Goal: Information Seeking & Learning: Check status

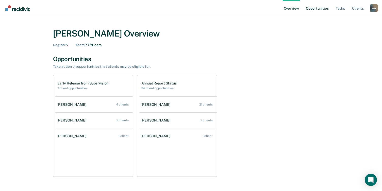
click at [319, 8] on link "Opportunities" at bounding box center [317, 8] width 25 height 16
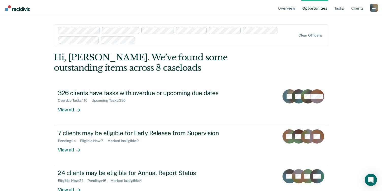
scroll to position [14, 0]
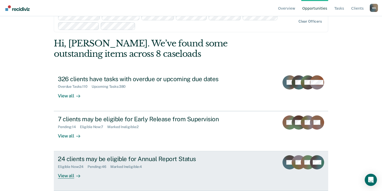
click at [126, 166] on div "Marked Ineligible : 4" at bounding box center [128, 167] width 36 height 4
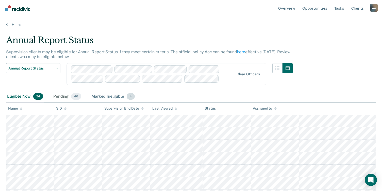
click at [106, 97] on div "Marked Ineligible 4" at bounding box center [112, 96] width 45 height 11
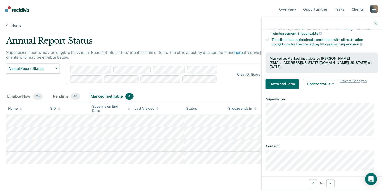
scroll to position [96, 0]
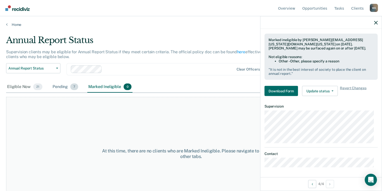
click at [56, 86] on div "Pending 7" at bounding box center [65, 86] width 28 height 11
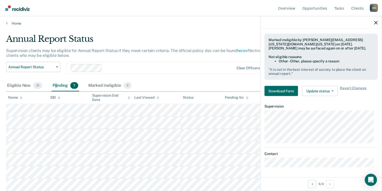
scroll to position [0, 0]
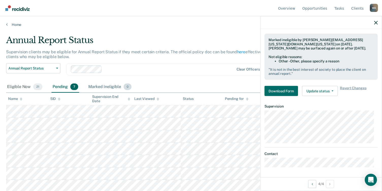
click at [103, 86] on div "Marked Ineligible 0" at bounding box center [109, 86] width 45 height 11
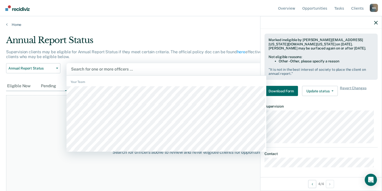
click at [98, 69] on div at bounding box center [166, 69] width 190 height 6
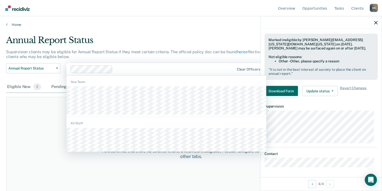
click at [139, 71] on div at bounding box center [174, 69] width 119 height 6
click at [76, 81] on div "Your Team" at bounding box center [166, 82] width 200 height 5
click at [317, 8] on link "Opportunities" at bounding box center [314, 8] width 27 height 16
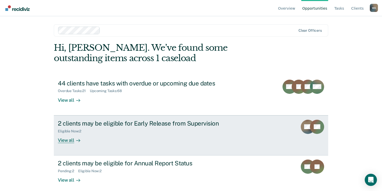
scroll to position [4, 0]
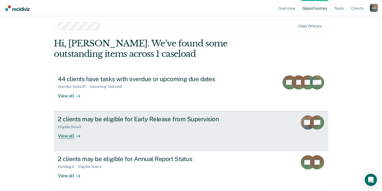
click at [113, 124] on div "Eligible Now : 2" at bounding box center [147, 126] width 178 height 6
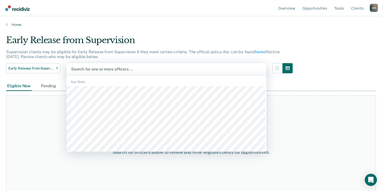
click at [147, 69] on div at bounding box center [166, 69] width 190 height 6
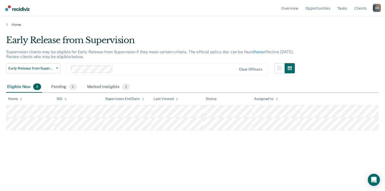
click at [163, 67] on div at bounding box center [176, 69] width 122 height 6
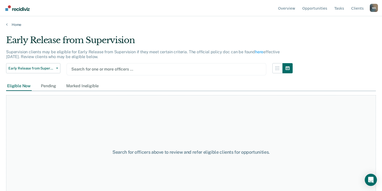
click at [179, 67] on div at bounding box center [166, 69] width 190 height 6
click at [187, 68] on div at bounding box center [166, 69] width 190 height 6
click at [231, 68] on div at bounding box center [166, 69] width 190 height 6
click at [247, 69] on div at bounding box center [166, 69] width 190 height 6
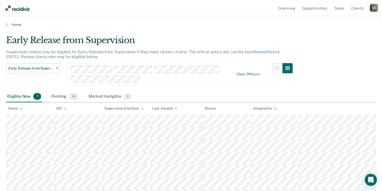
click at [247, 69] on div "Clear officers" at bounding box center [166, 74] width 200 height 22
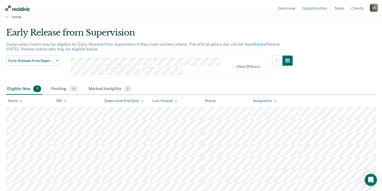
scroll to position [11, 0]
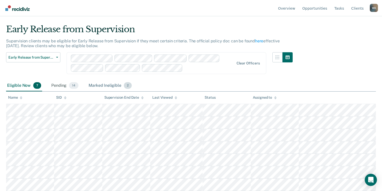
click at [107, 86] on div "Marked Ineligible 2" at bounding box center [109, 85] width 45 height 11
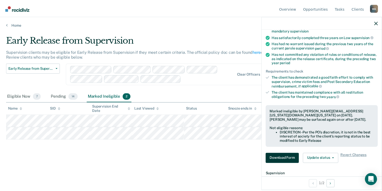
scroll to position [76, 0]
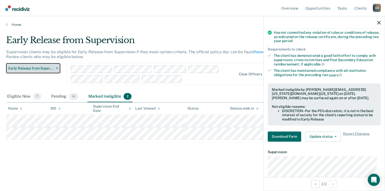
click at [39, 68] on span "Early Release from Supervision" at bounding box center [31, 68] width 46 height 4
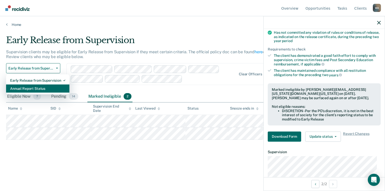
click at [35, 88] on div "Annual Report Status" at bounding box center [37, 88] width 55 height 8
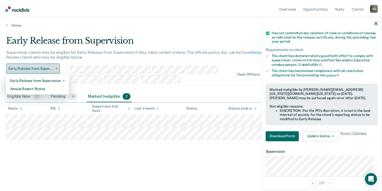
scroll to position [21, 0]
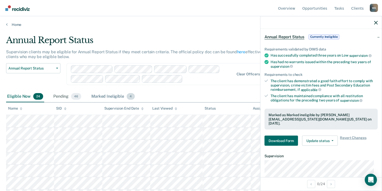
click at [102, 96] on div "Marked Ineligible 4" at bounding box center [112, 96] width 45 height 11
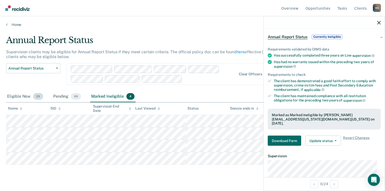
click at [15, 96] on div "Eligible Now 24" at bounding box center [25, 96] width 38 height 11
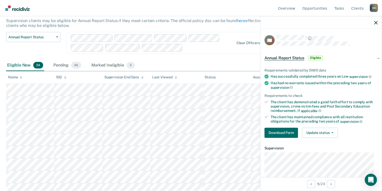
scroll to position [0, 0]
